Goal: Information Seeking & Learning: Learn about a topic

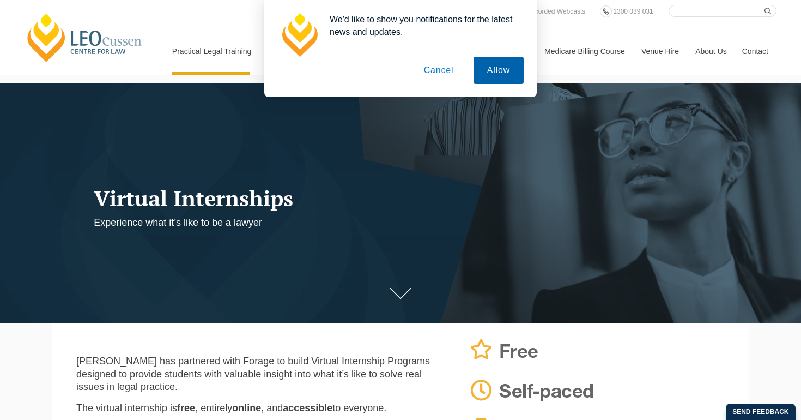
click at [498, 74] on button "Allow" at bounding box center [499, 70] width 50 height 27
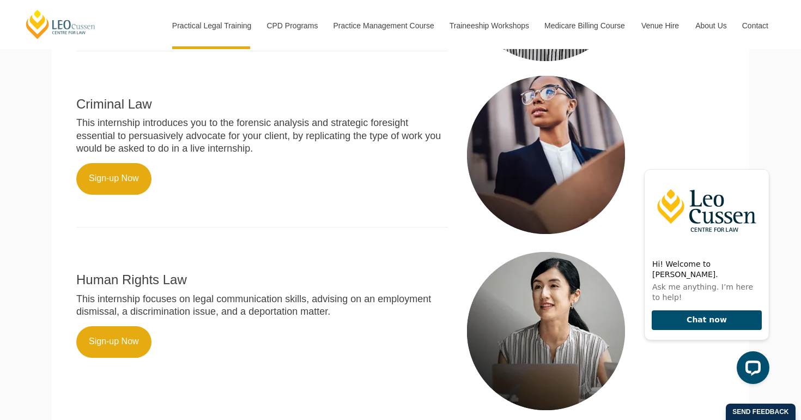
scroll to position [601, 0]
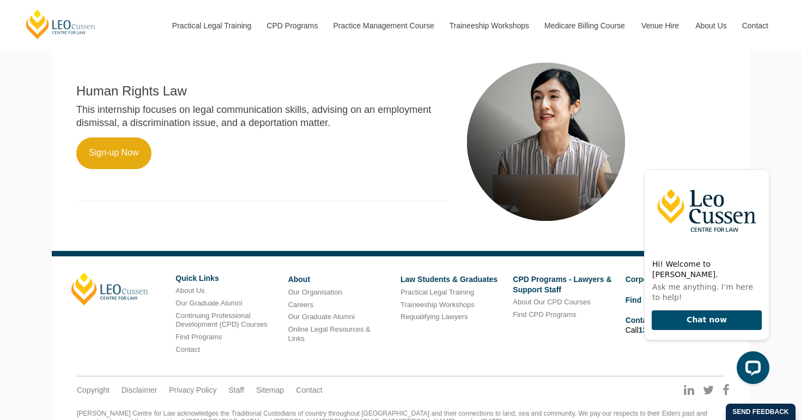
scroll to position [800, 0]
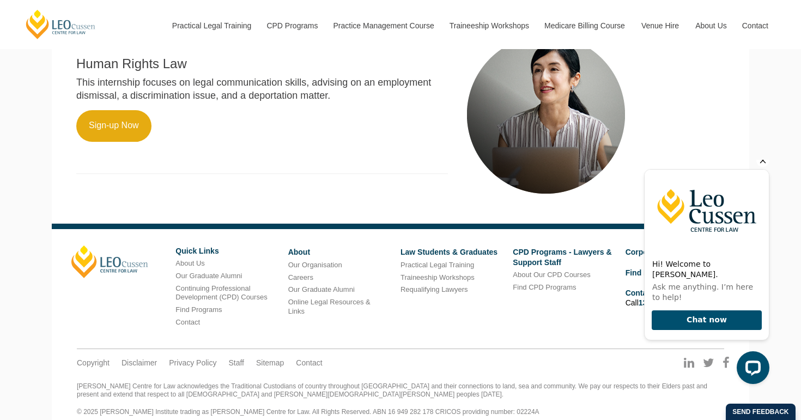
click at [766, 167] on icon "Hide greeting" at bounding box center [763, 160] width 13 height 13
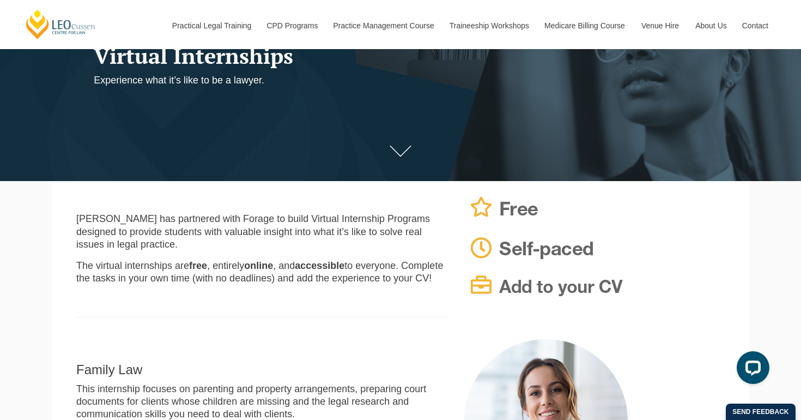
scroll to position [0, 0]
